Goal: Complete application form

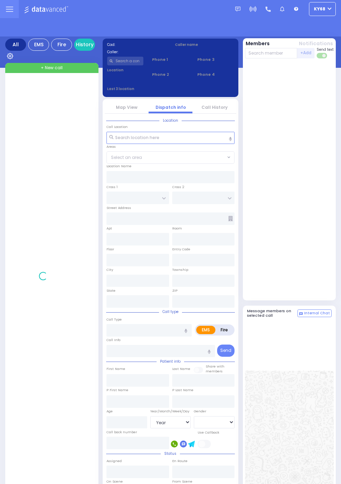
select select "Year"
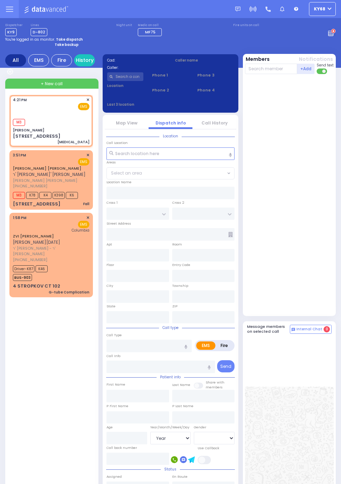
select select
type input "[MEDICAL_DATA]"
radio input "true"
select select
type input "16:21"
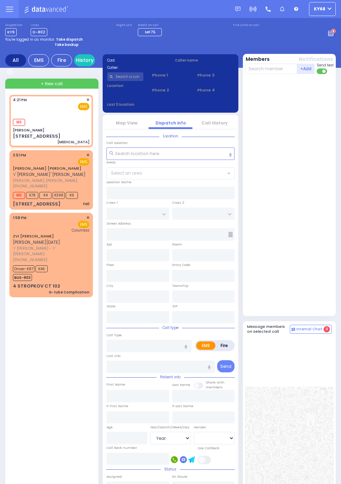
type input "16:22"
type input "[PERSON_NAME]"
type input "BAKERTOWN RD"
type input "3 Hamaspik Way"
type input "011"
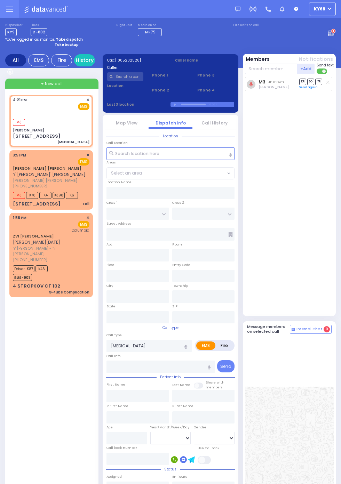
type input "3"
type input "Kiryas Joel"
type input "[US_STATE]"
type input "10950"
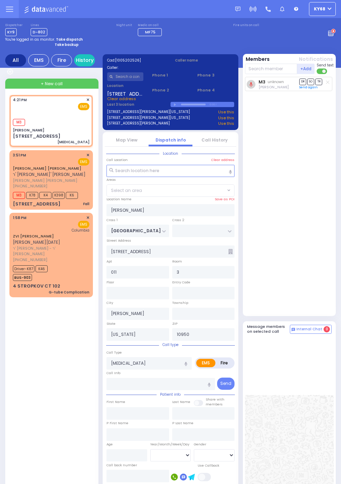
select select "SECTION 4"
select select
radio input "true"
select select
select select "SECTION 4"
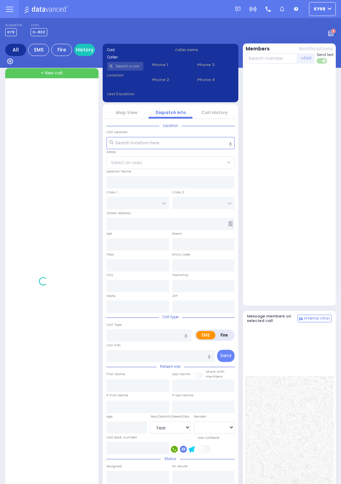
select select "Year"
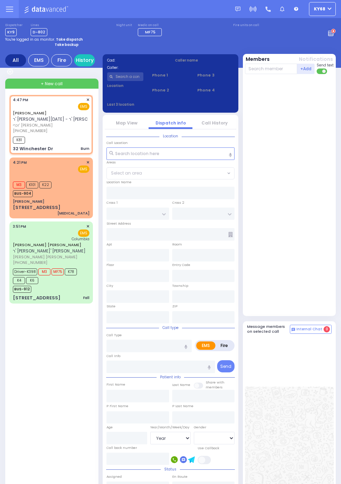
select select
type input "Burn"
radio input "true"
type input "[PERSON_NAME]"
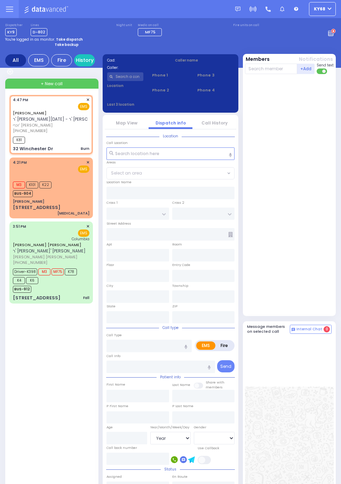
type input "21"
select select "Month"
type input "16:47"
type input "16:49"
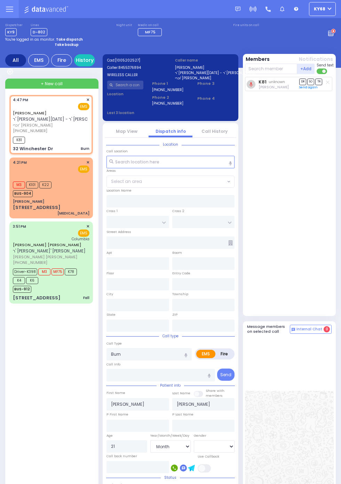
type input "WINCHESTER DR"
type input "[PERSON_NAME] COURT"
type input "32 Winchester Dr"
type input "Monroe"
type input "[US_STATE]"
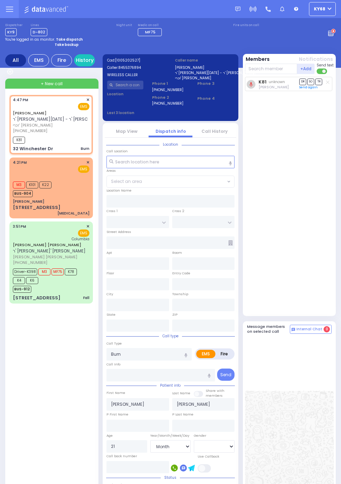
type input "10950"
select select "[GEOGRAPHIC_DATA]"
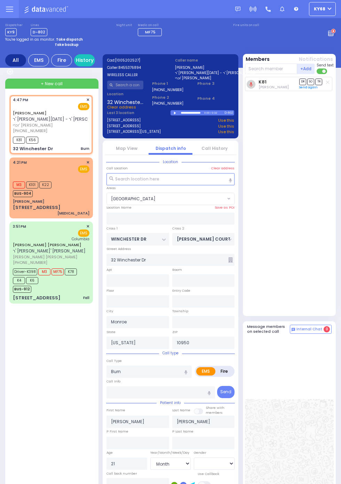
select select
radio input "true"
select select "Month"
select select "[GEOGRAPHIC_DATA]"
